Goal: Task Accomplishment & Management: Manage account settings

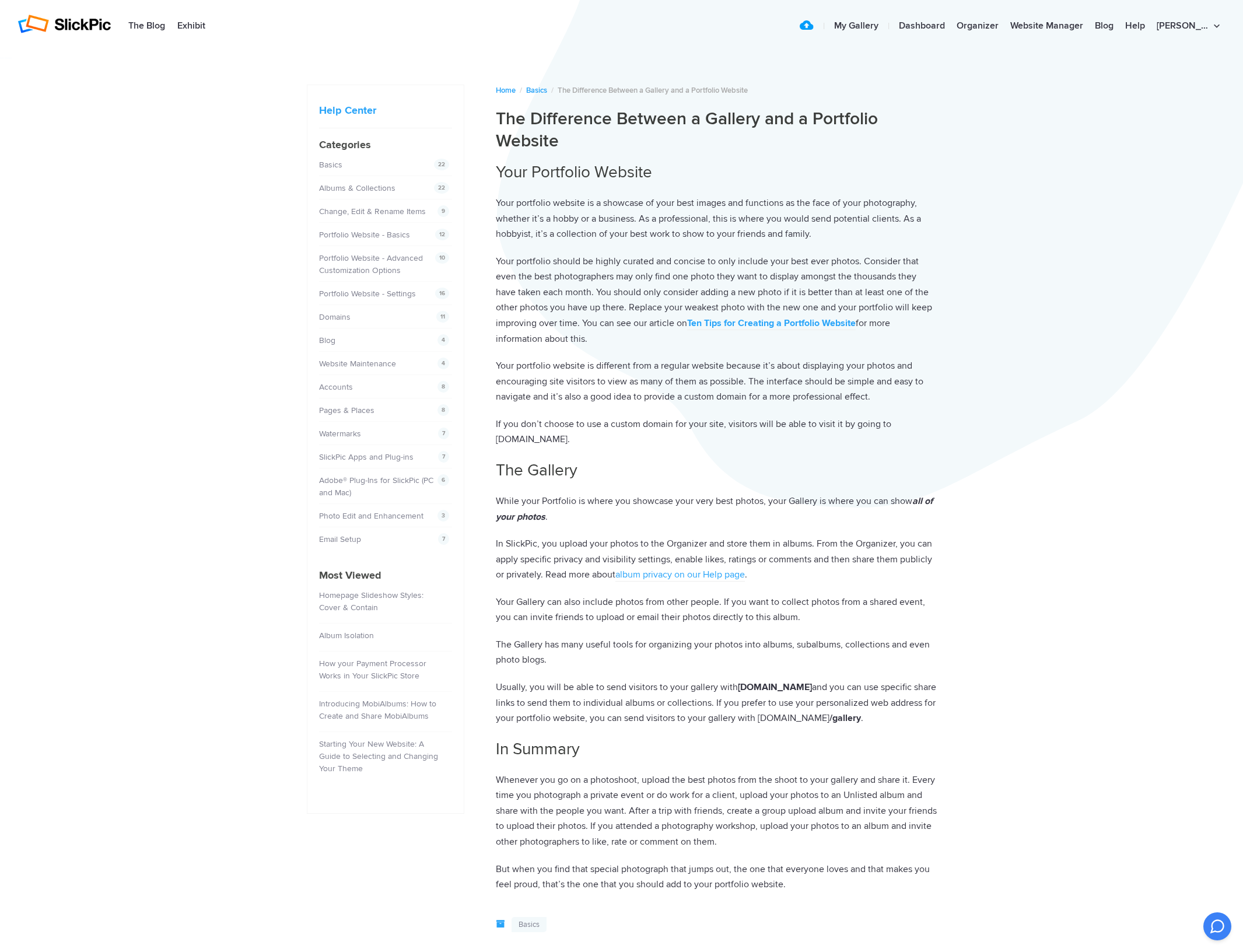
click at [124, 86] on div "Help Center [PERSON_NAME] Photographie Home / Basics / The Difference Between a…" at bounding box center [621, 684] width 1243 height 1263
click at [1090, 126] on div "Help Center [PERSON_NAME] Photographie Home / Basics / The Difference Between a…" at bounding box center [621, 684] width 1243 height 1263
click at [1071, 293] on div "Help Center Oriane Baldassarre Photographie Home / Basics / The Difference Betw…" at bounding box center [621, 684] width 1243 height 1263
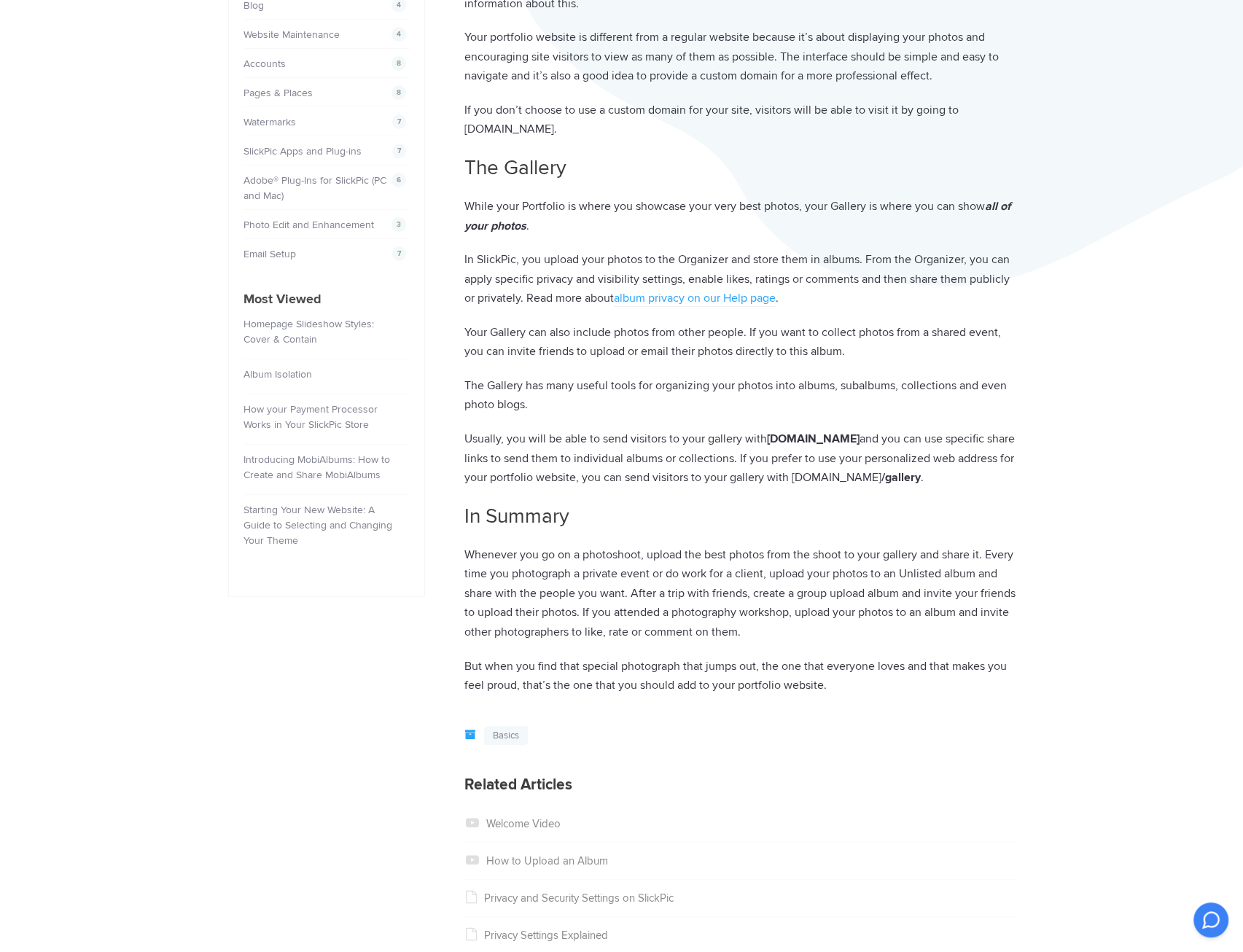
scroll to position [428, 0]
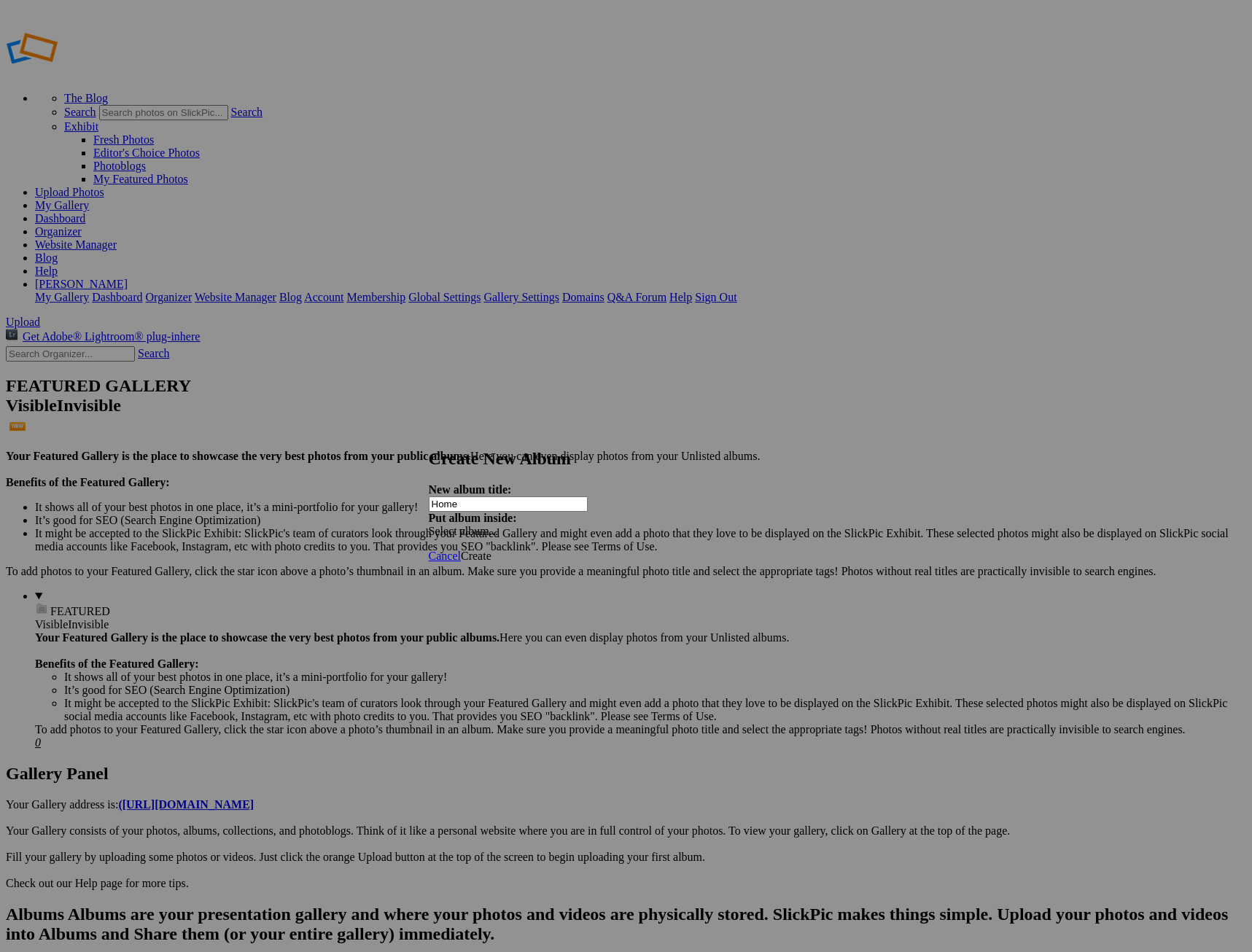
type input "Home"
click at [582, 525] on div "Select album..." at bounding box center [506, 532] width 153 height 13
click at [517, 512] on strong "Put album inside:" at bounding box center [473, 518] width 88 height 13
click at [491, 550] on span "Create" at bounding box center [476, 556] width 30 height 13
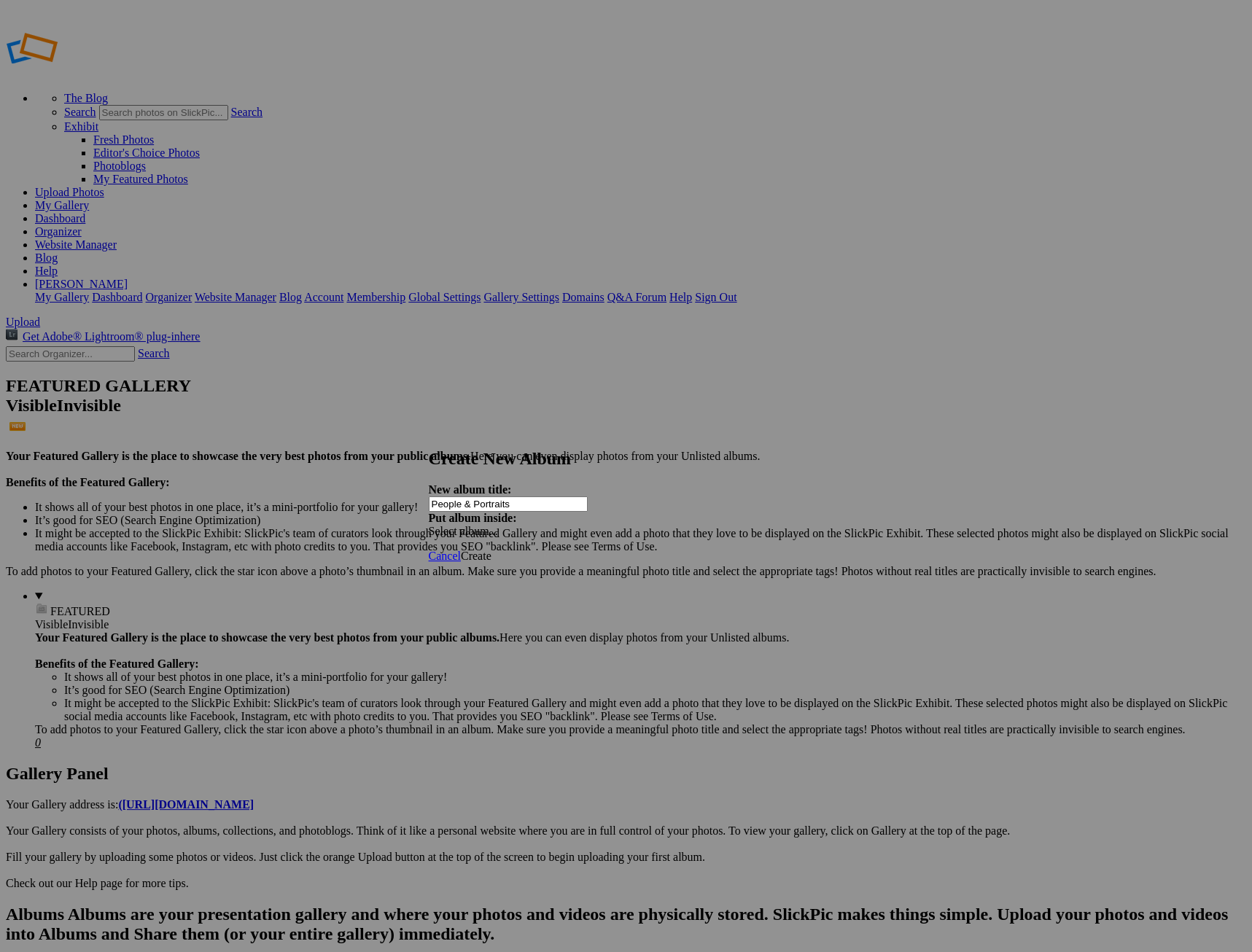
type input "People & Portraits"
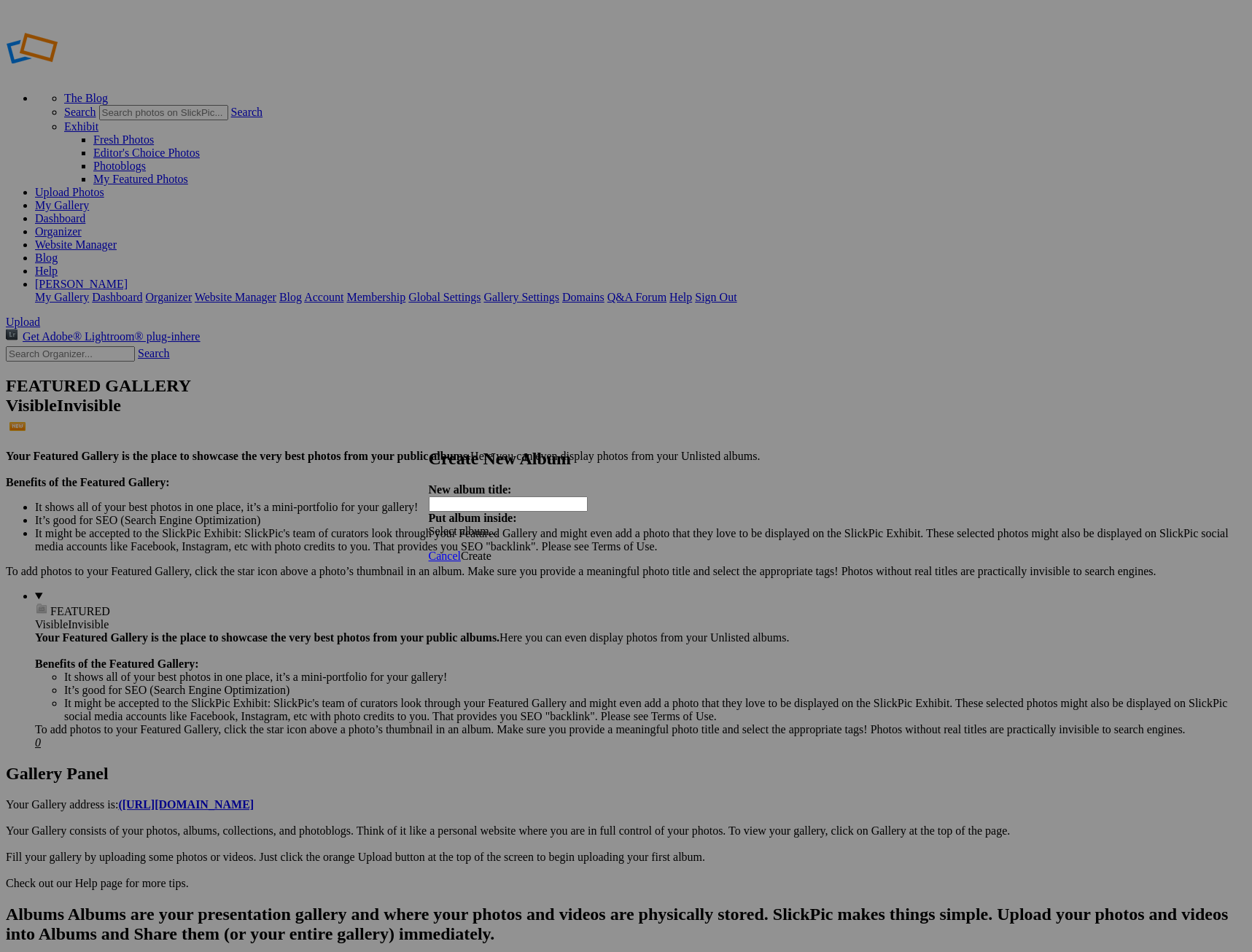
paste input "Events & Action"
type input "Events & Action"
click at [491, 550] on span "Create" at bounding box center [476, 556] width 30 height 13
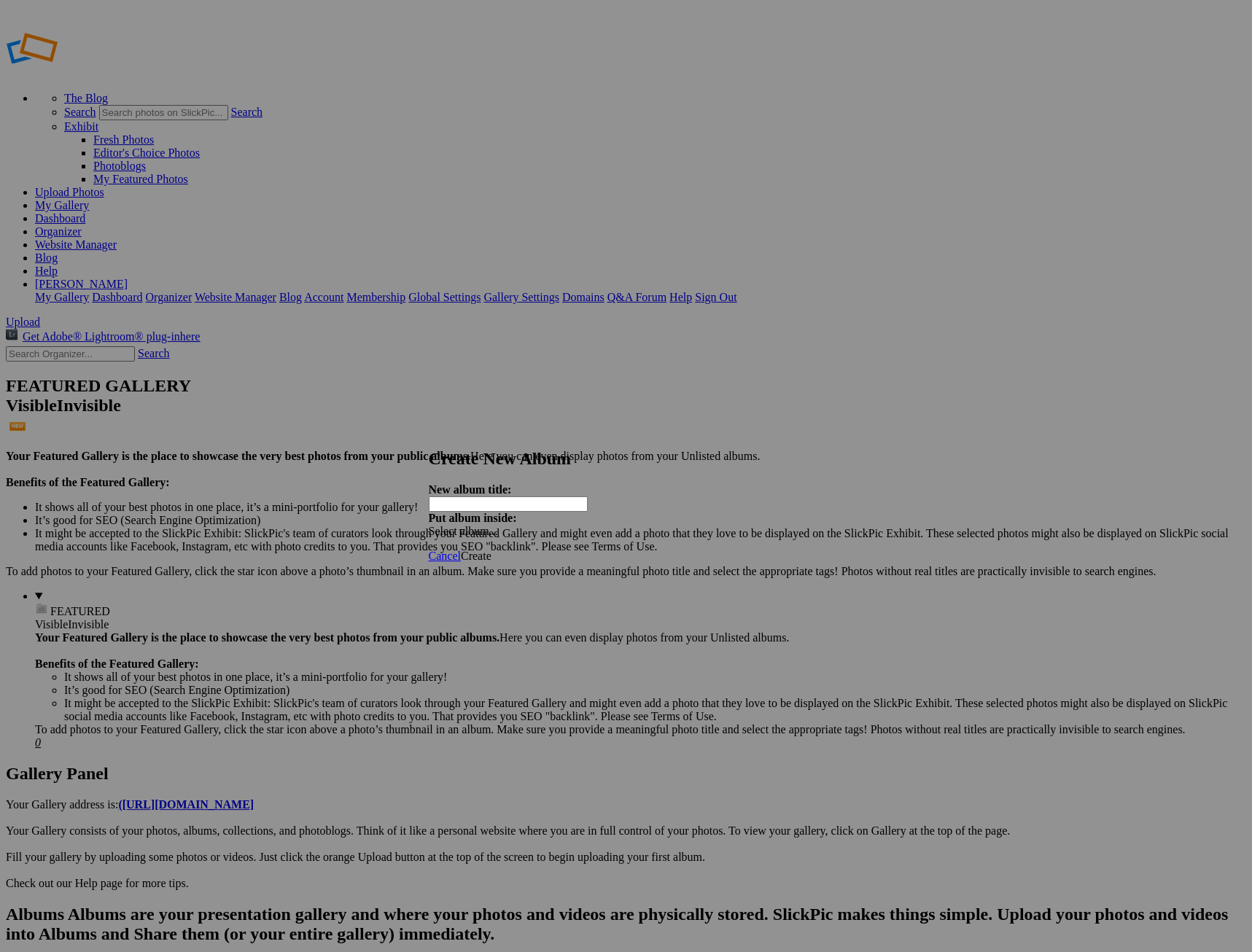
click at [566, 496] on input "text" at bounding box center [508, 504] width 159 height 15
type input "Business & Branding"
click at [491, 550] on span "Create" at bounding box center [476, 556] width 30 height 13
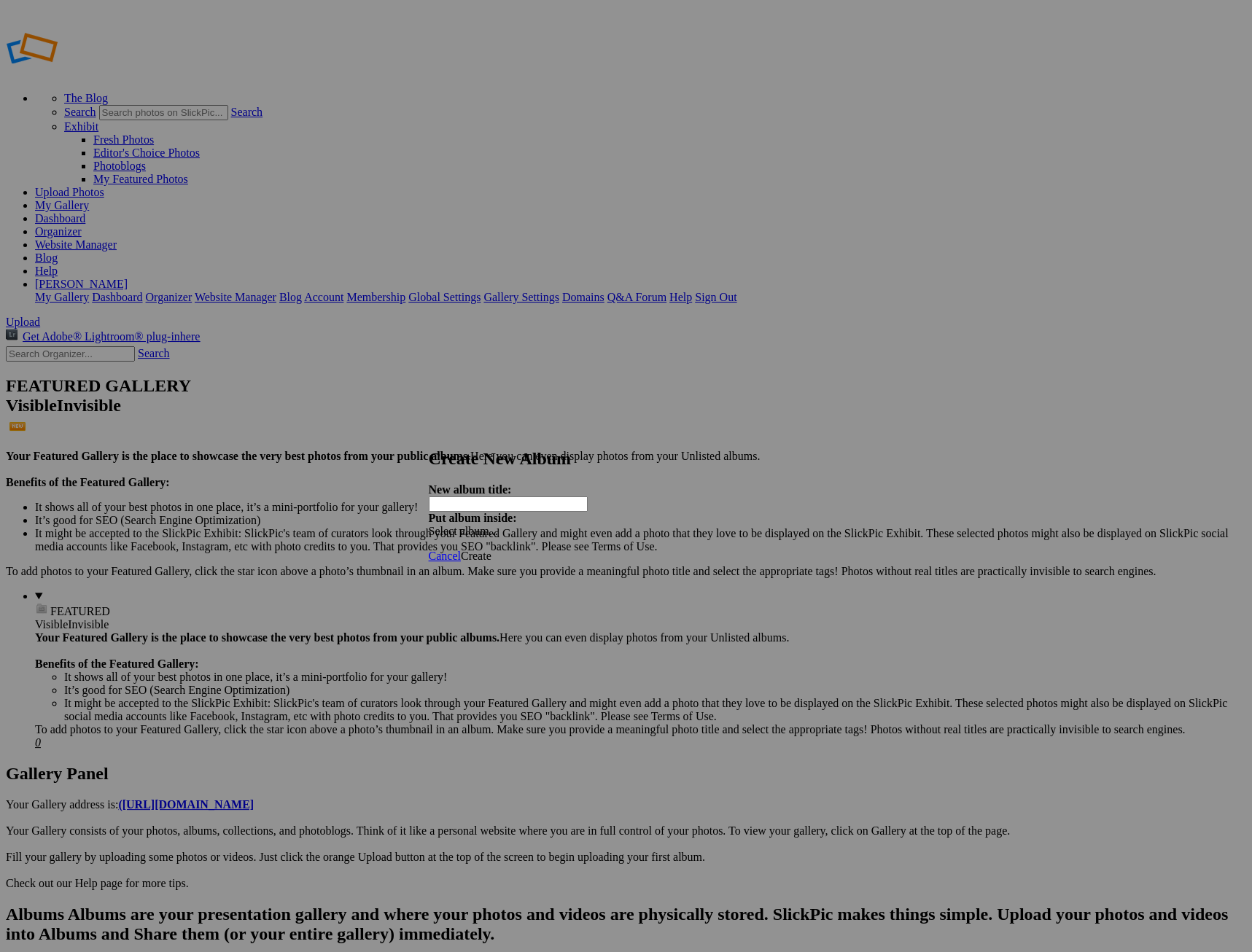
click at [557, 496] on input "text" at bounding box center [508, 504] width 159 height 15
paste input "Creative & Personal Work"
type input "Creative & Personal Work"
click at [491, 550] on link "Create" at bounding box center [476, 556] width 30 height 13
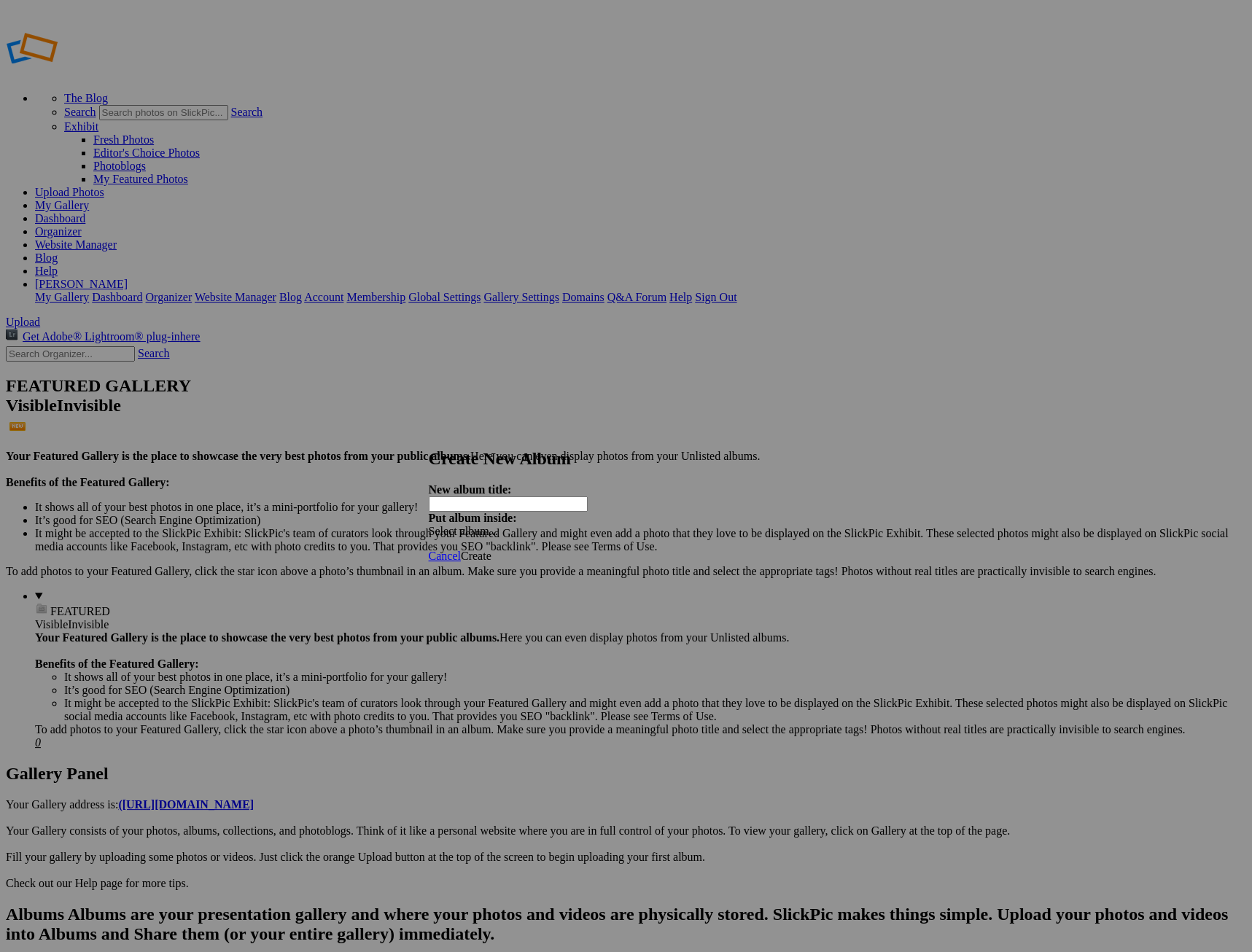
paste input "Outdoor & Adventure"
type input "Outdoor & Adventure"
click at [491, 550] on span "Create" at bounding box center [476, 556] width 30 height 13
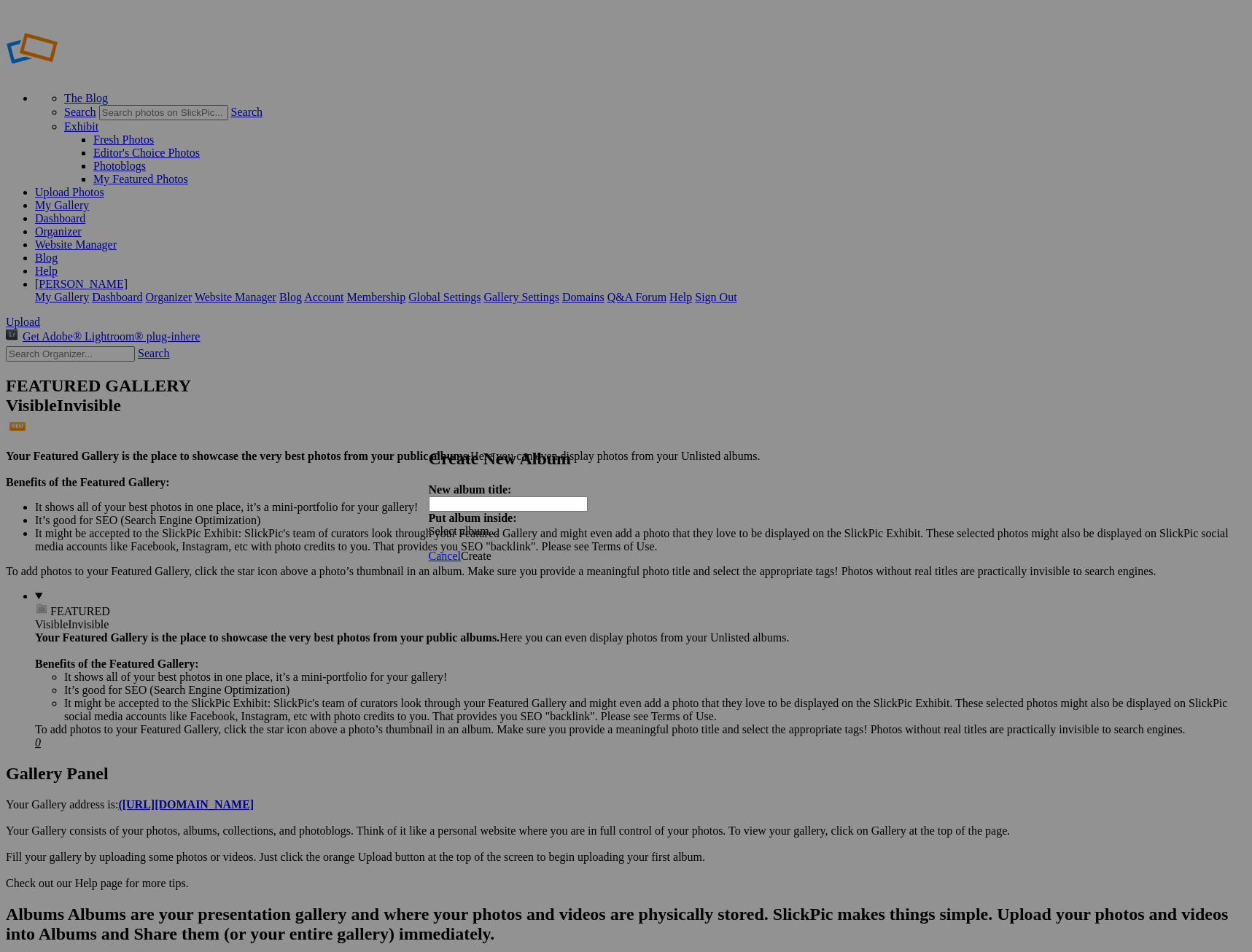
type input "A"
type input "Web Assets"
click at [491, 550] on span "Create" at bounding box center [476, 556] width 30 height 13
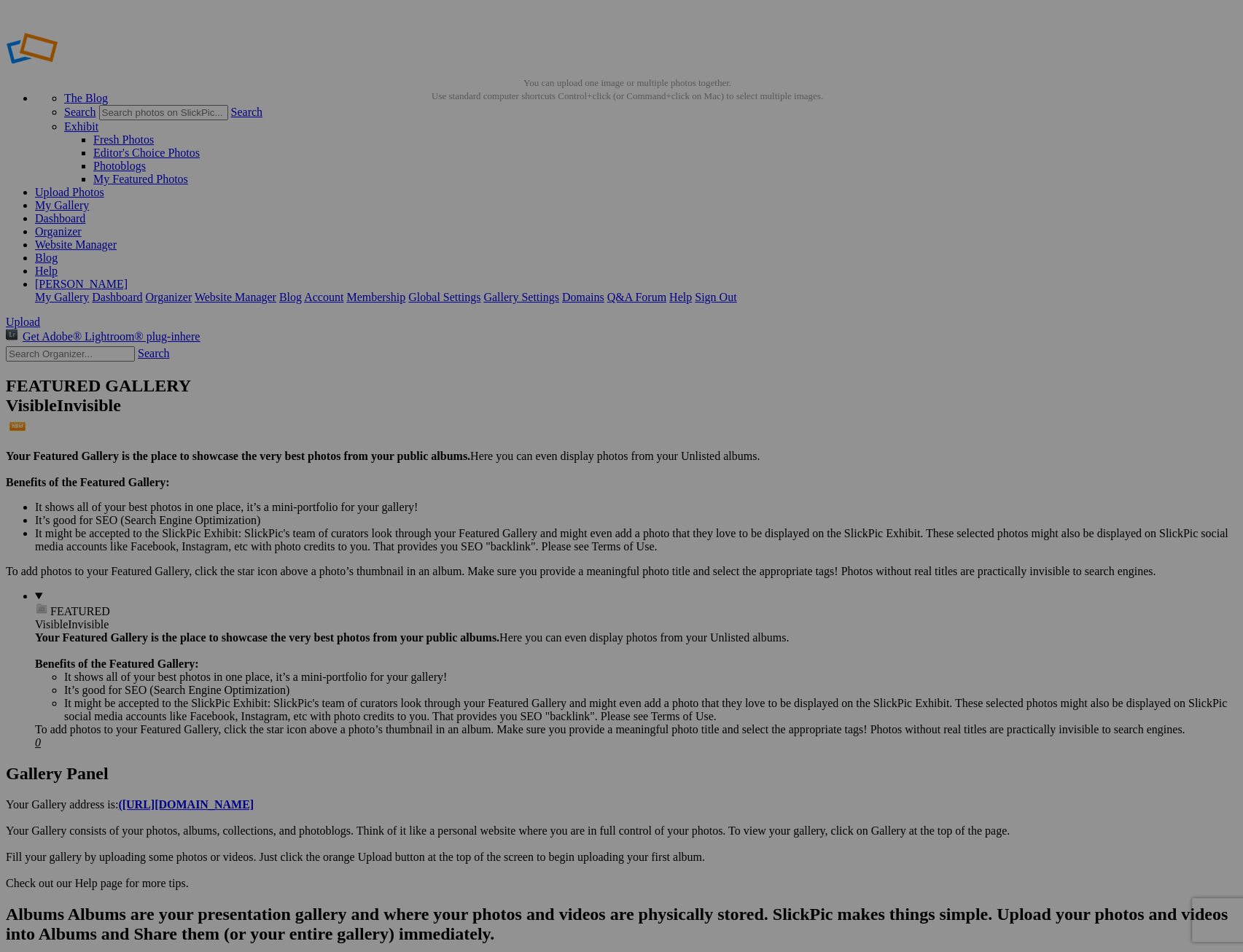
type input "Home"
